Goal: Communication & Community: Answer question/provide support

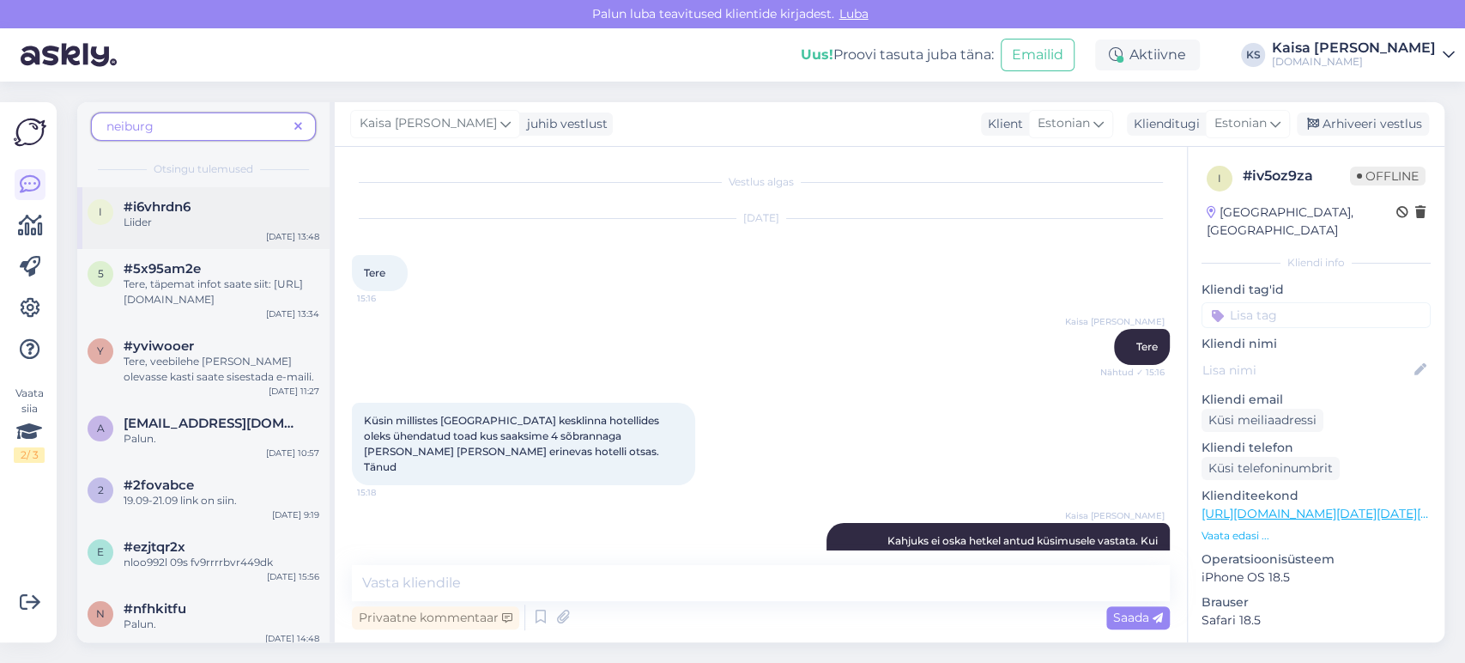
scroll to position [488, 0]
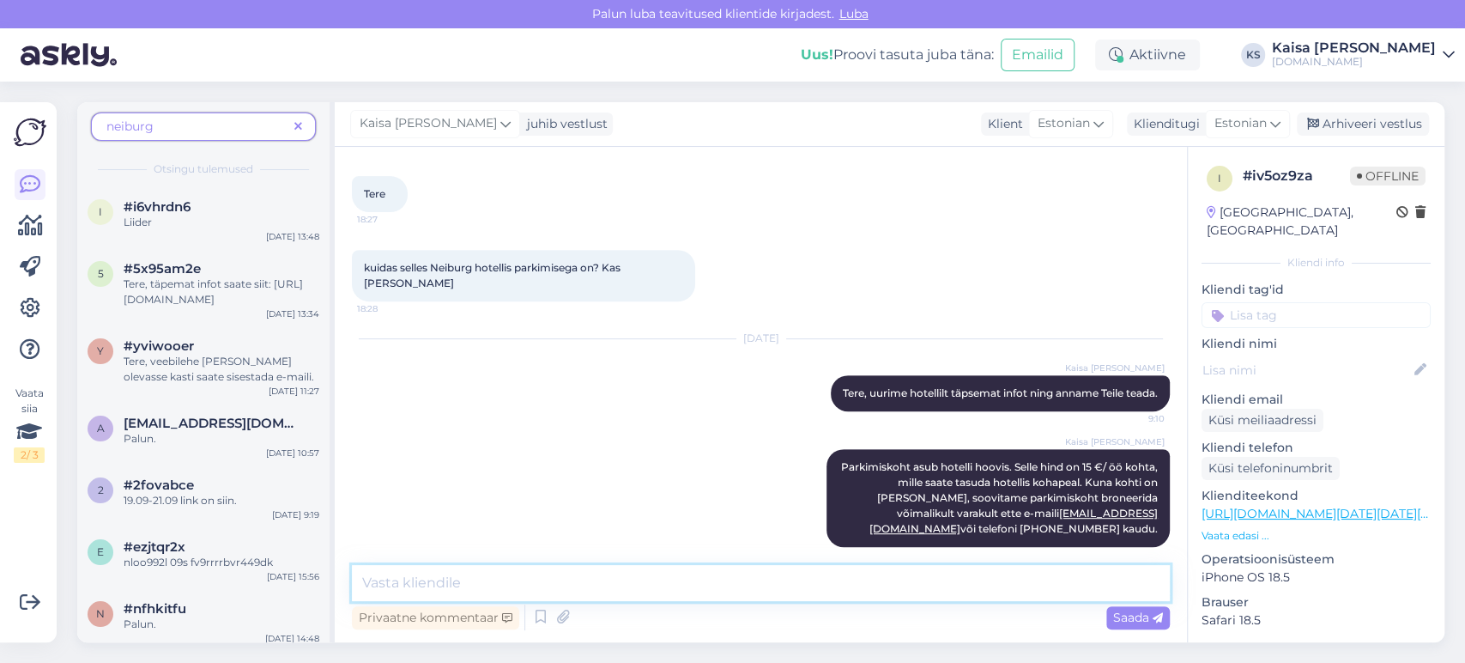
drag, startPoint x: 834, startPoint y: 582, endPoint x: 816, endPoint y: 564, distance: 25.5
click at [833, 583] on textarea at bounding box center [761, 583] width 818 height 36
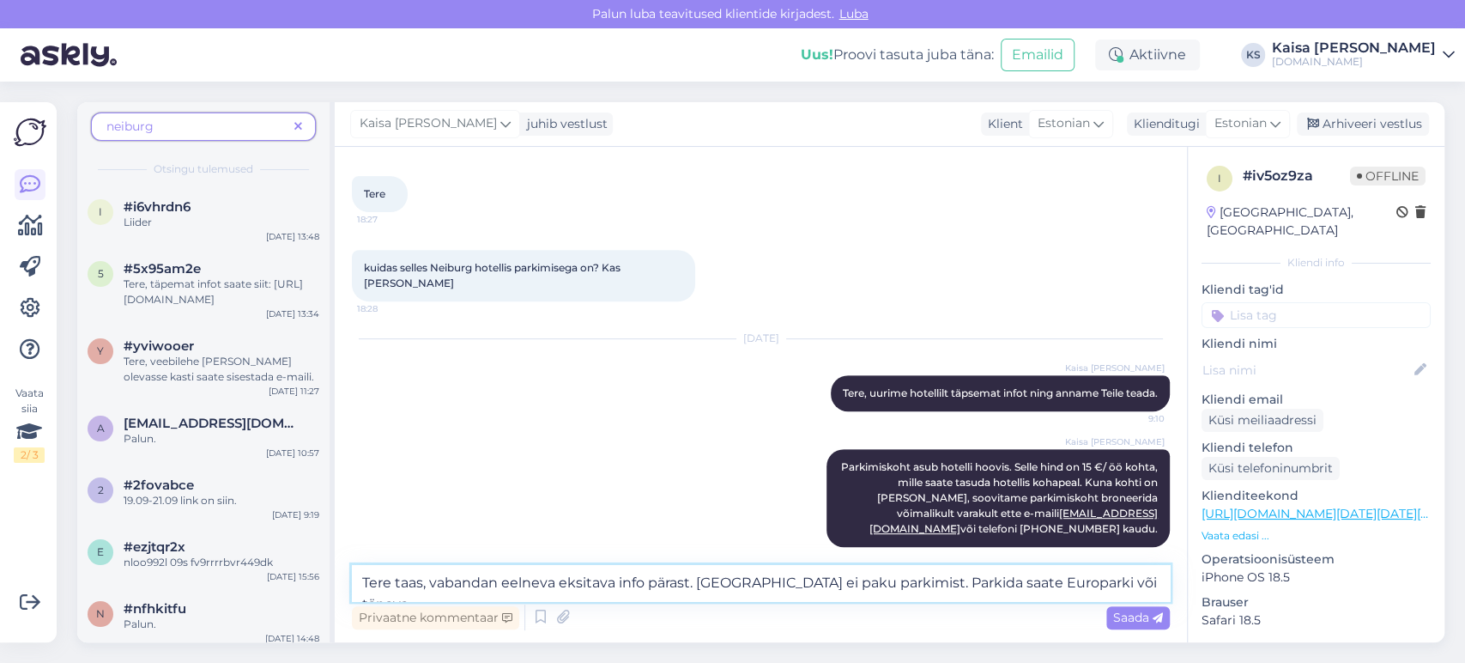
scroll to position [494, 0]
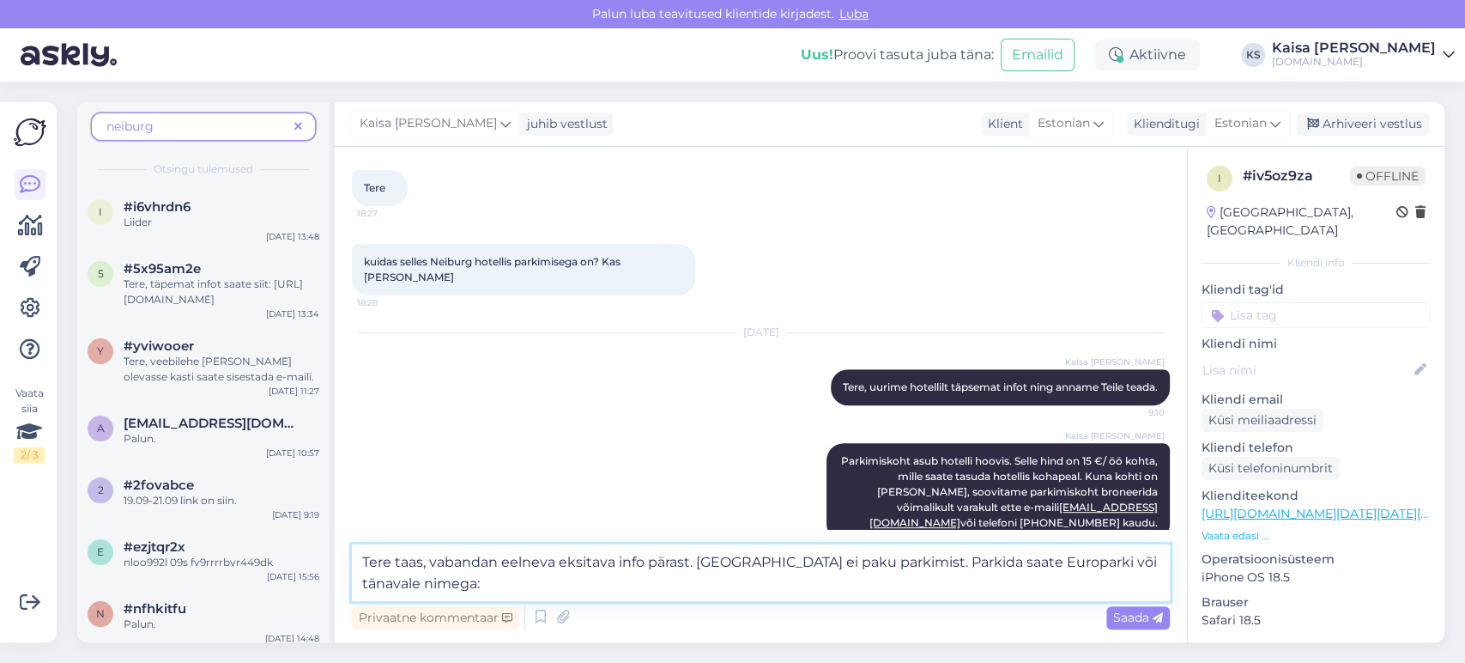
paste textarea "11.[GEOGRAPHIC_DATA], B zone"
click at [1101, 567] on textarea "Tere taas, vabandan eelneva eksitava info pärast. [GEOGRAPHIC_DATA] ei paku par…" at bounding box center [761, 572] width 818 height 57
paste textarea "[URL][DOMAIN_NAME]"
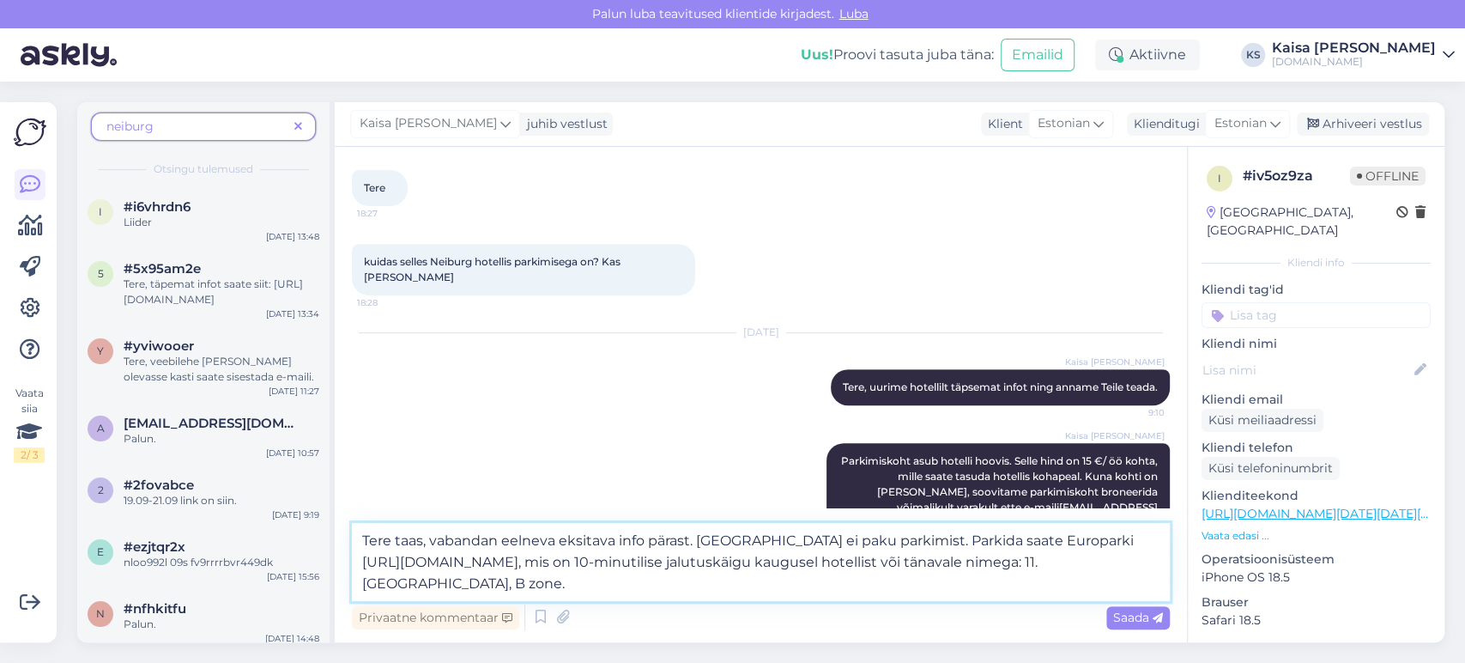
click at [723, 590] on textarea "Tere taas, vabandan eelneva eksitava info pärast. [GEOGRAPHIC_DATA] ei paku par…" at bounding box center [761, 562] width 818 height 78
type textarea "Tere taas, vabandan eelneva eksitava info pärast. [GEOGRAPHIC_DATA] ei paku par…"
click at [1147, 615] on span "Saada" at bounding box center [1138, 616] width 50 height 15
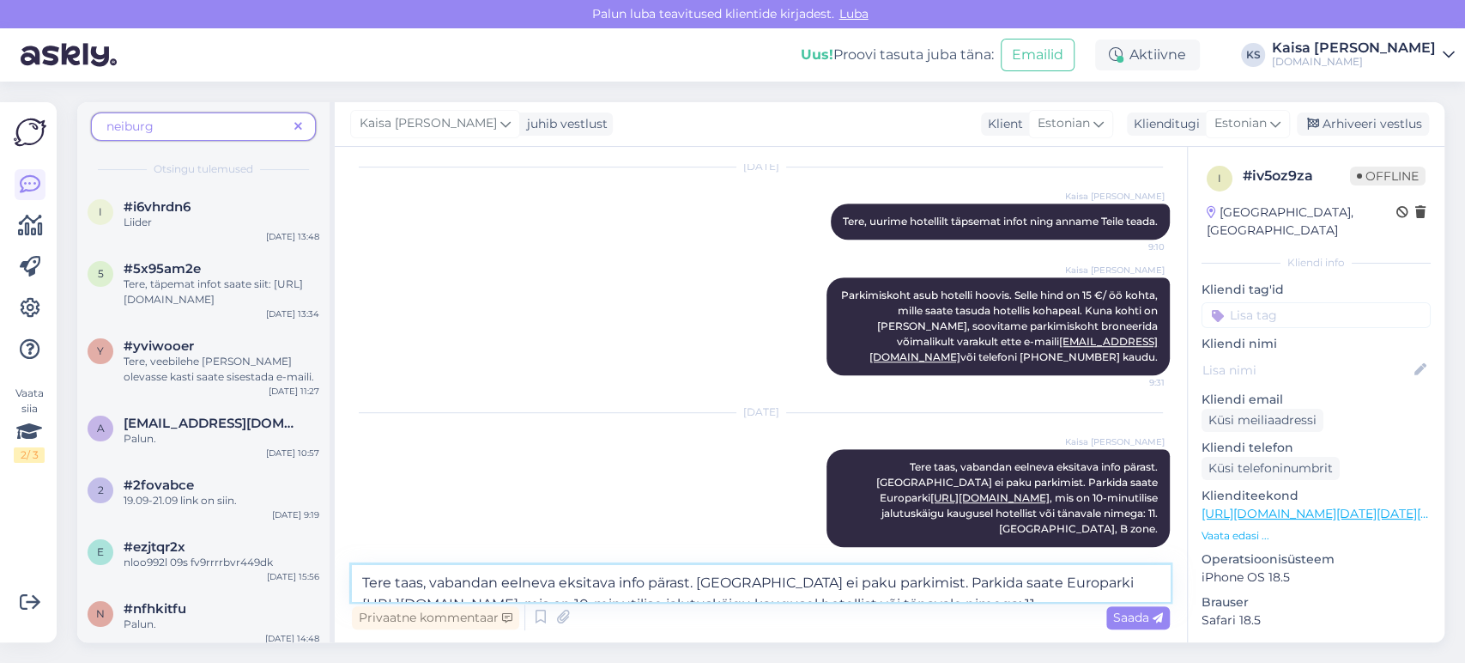
click at [820, 589] on textarea "Tere taas, vabandan eelneva eksitava info pärast. [GEOGRAPHIC_DATA] ei paku par…" at bounding box center [761, 583] width 818 height 36
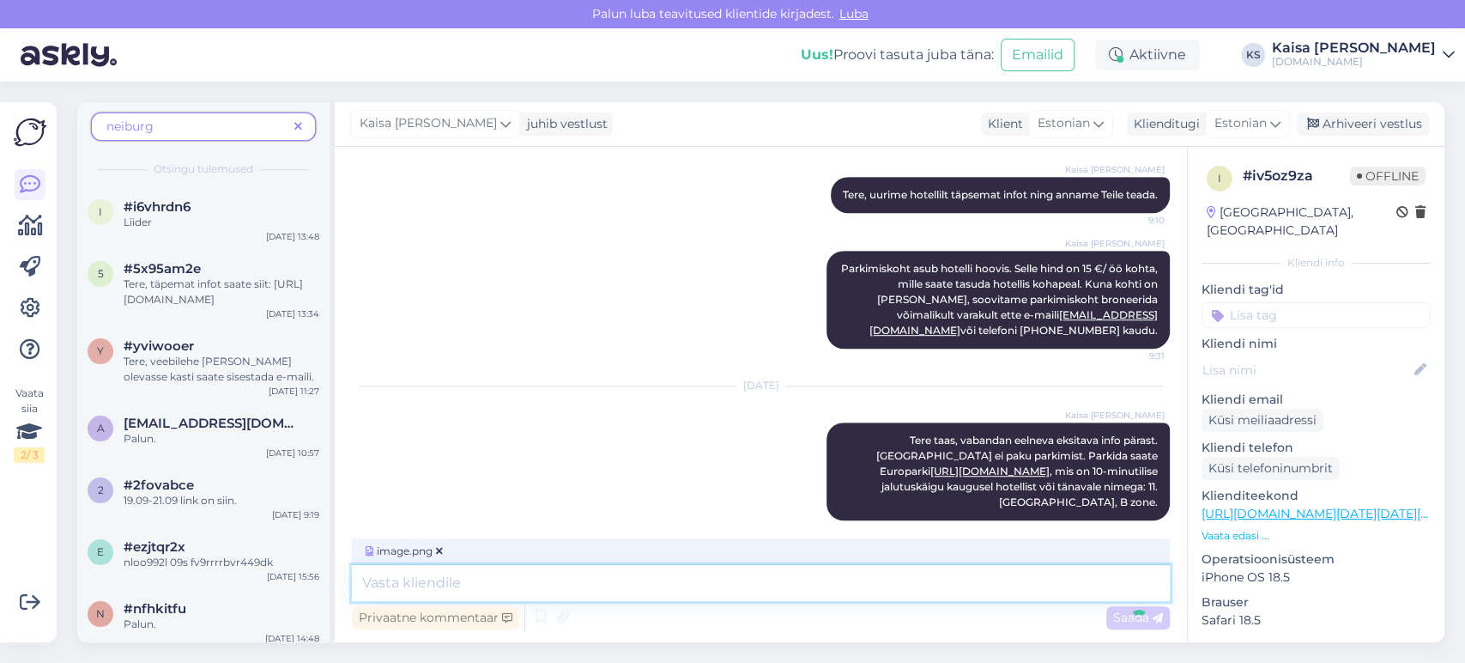
scroll to position [767, 0]
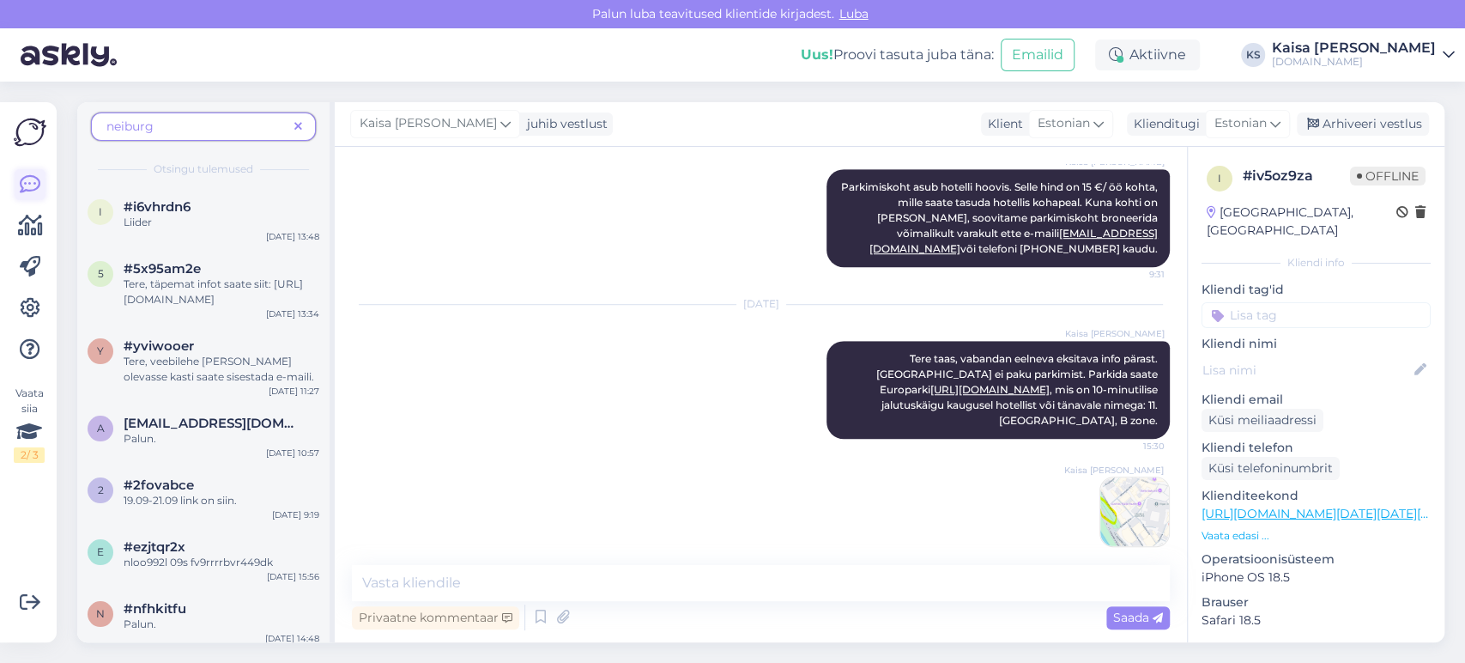
click at [34, 186] on icon at bounding box center [30, 184] width 21 height 21
click at [295, 123] on icon at bounding box center [298, 127] width 8 height 12
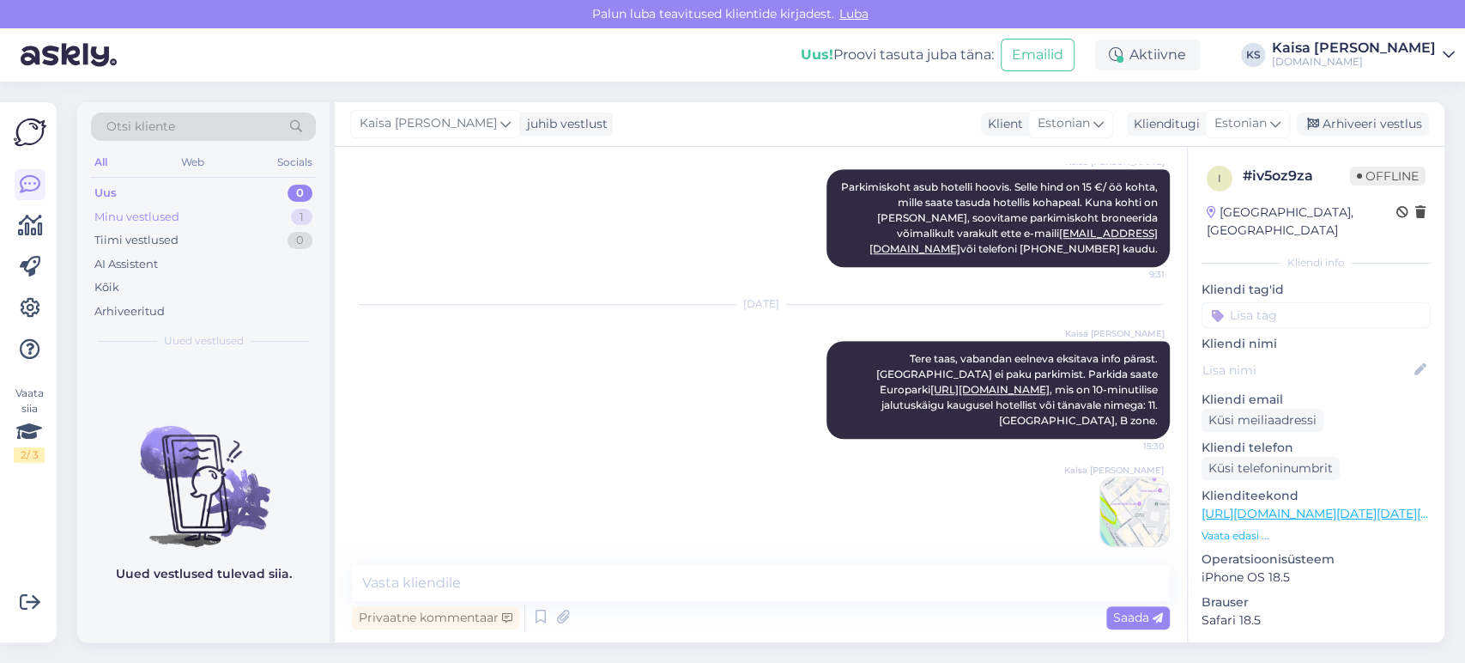
click at [199, 209] on div "Minu vestlused 1" at bounding box center [203, 217] width 225 height 24
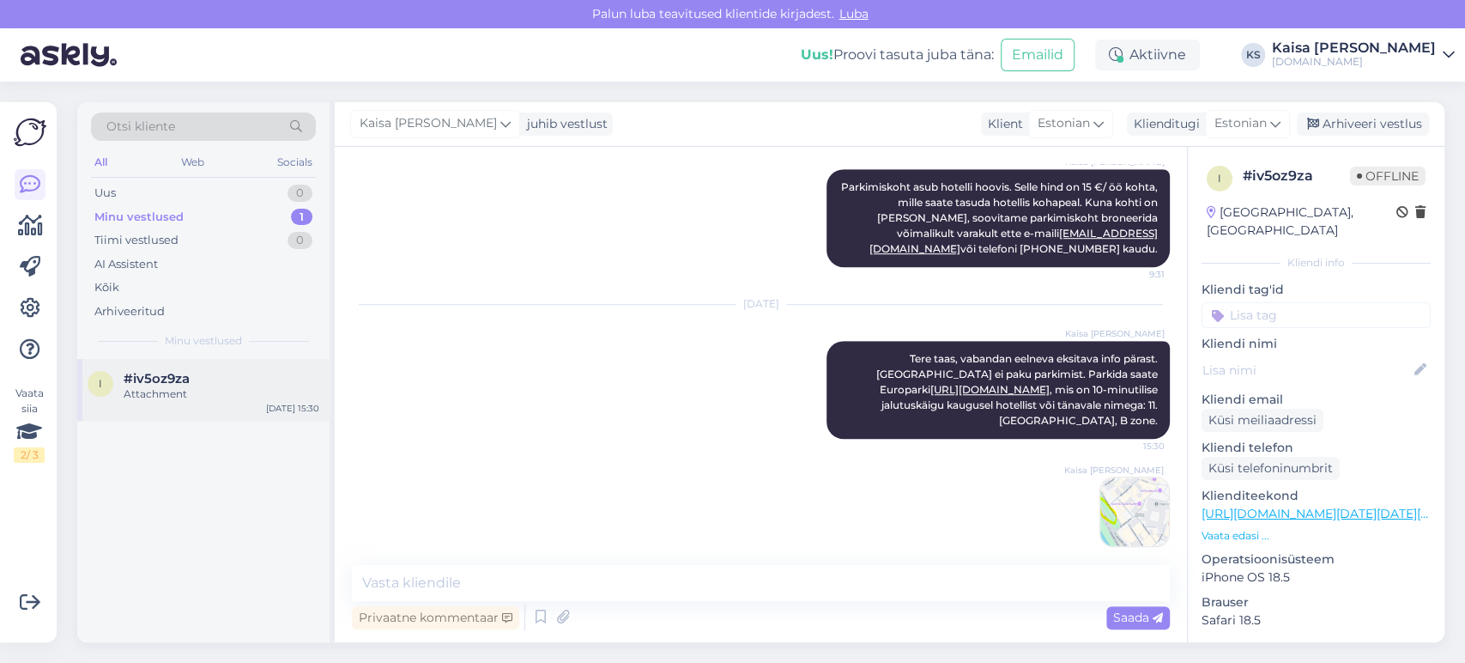
click at [197, 366] on div "i #iv5oz9za Attachment [DATE] 15:30" at bounding box center [203, 390] width 252 height 62
click at [1330, 129] on div "Arhiveeri vestlus" at bounding box center [1363, 123] width 132 height 23
